Goal: Find specific page/section: Find specific page/section

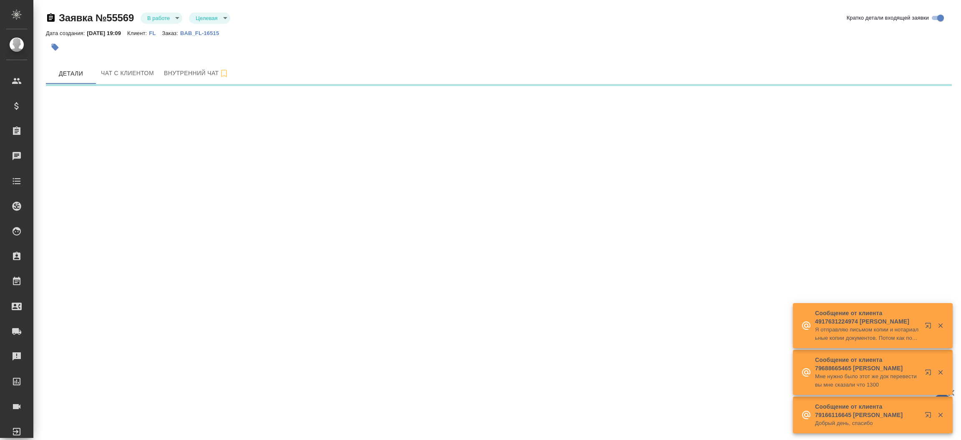
select select "RU"
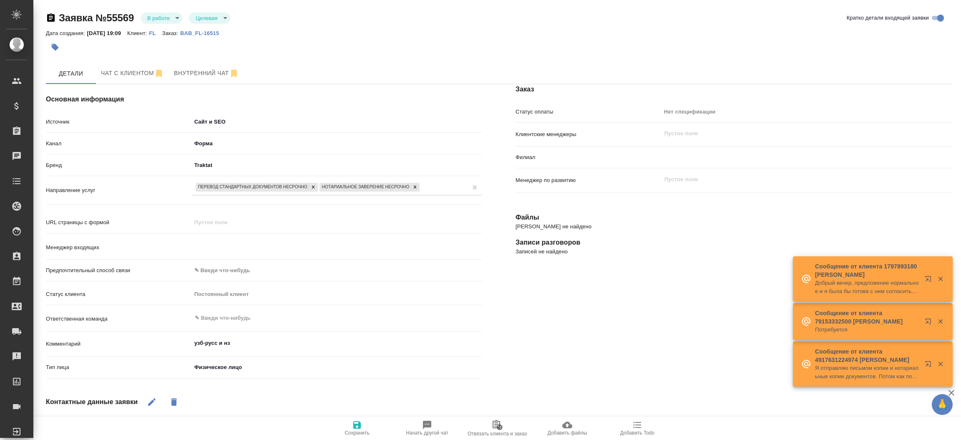
type textarea "x"
type input "[PERSON_NAME]"
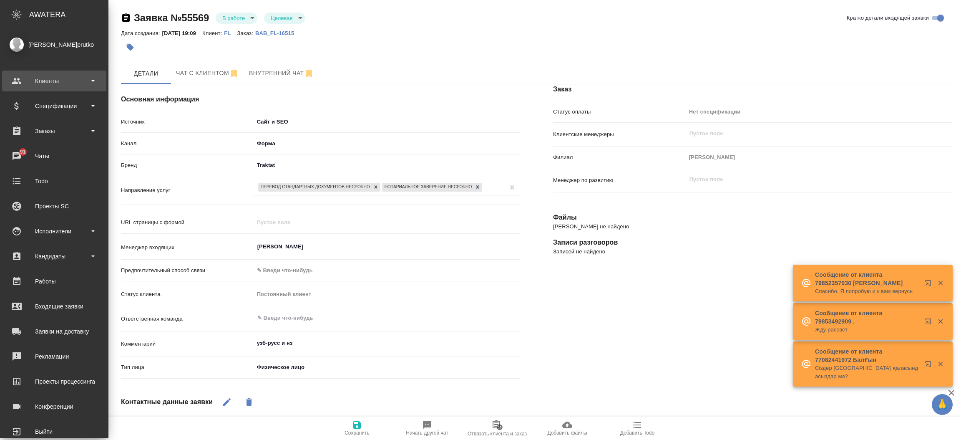
click at [48, 82] on div "Клиенты" at bounding box center [54, 81] width 96 height 13
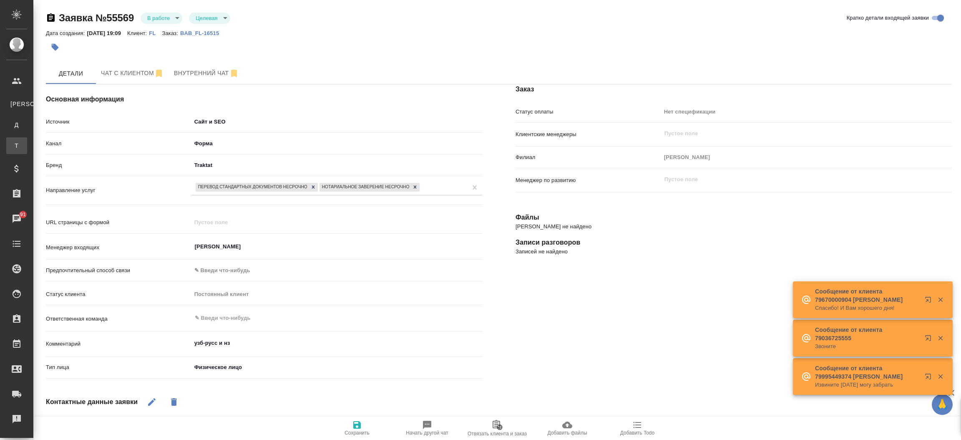
click at [27, 150] on link "Т Тендеры" at bounding box center [16, 145] width 21 height 17
type textarea "x"
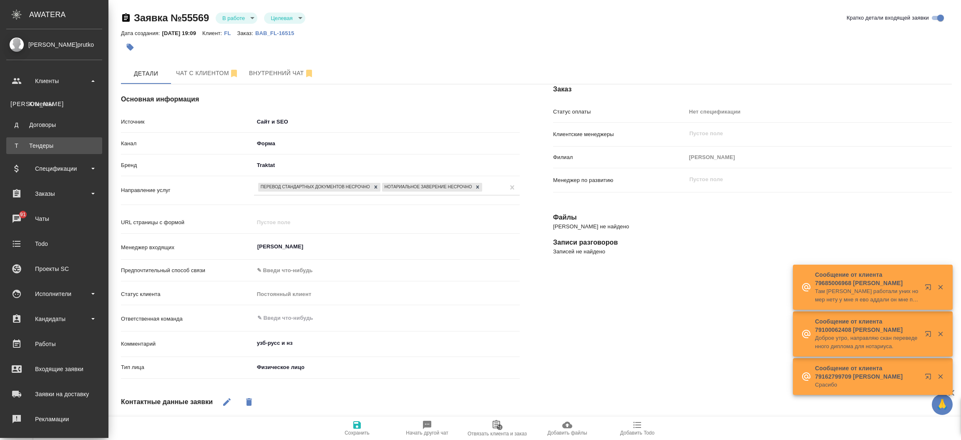
click at [31, 147] on div "Тендеры" at bounding box center [54, 145] width 88 height 8
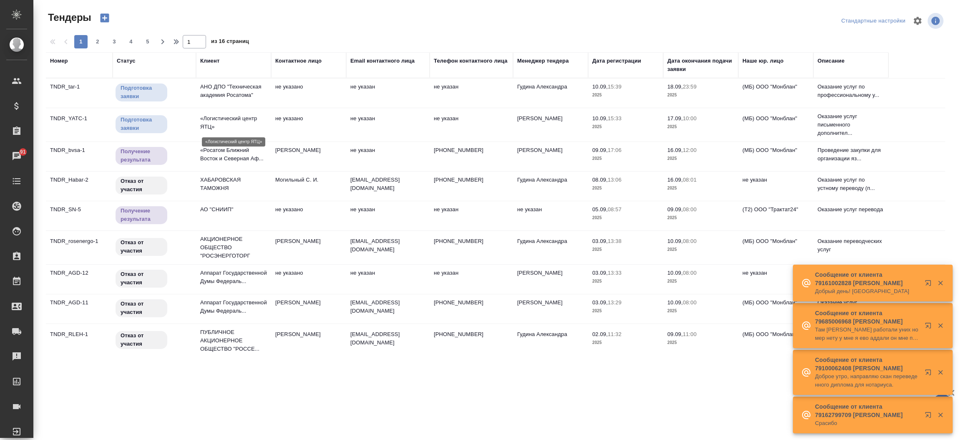
click at [201, 123] on p "«Логистический центр ЯТЦ»" at bounding box center [233, 122] width 67 height 17
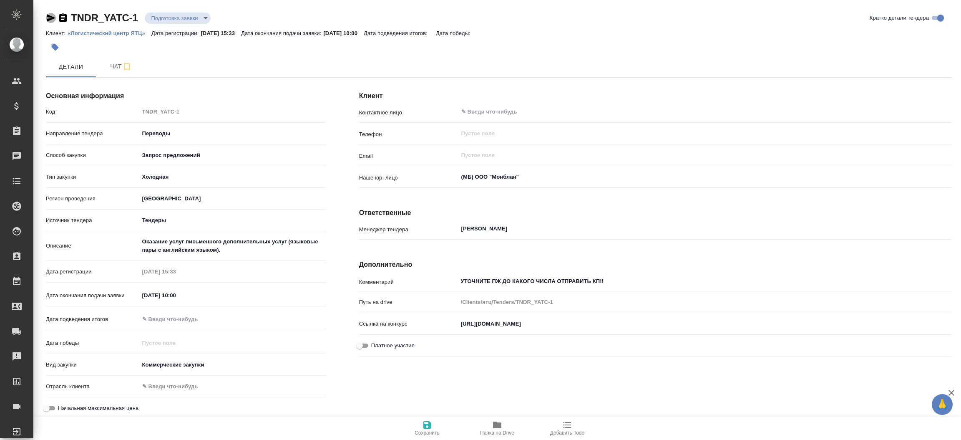
click at [50, 19] on icon "button" at bounding box center [51, 18] width 9 height 8
